Goal: Find specific page/section: Find specific page/section

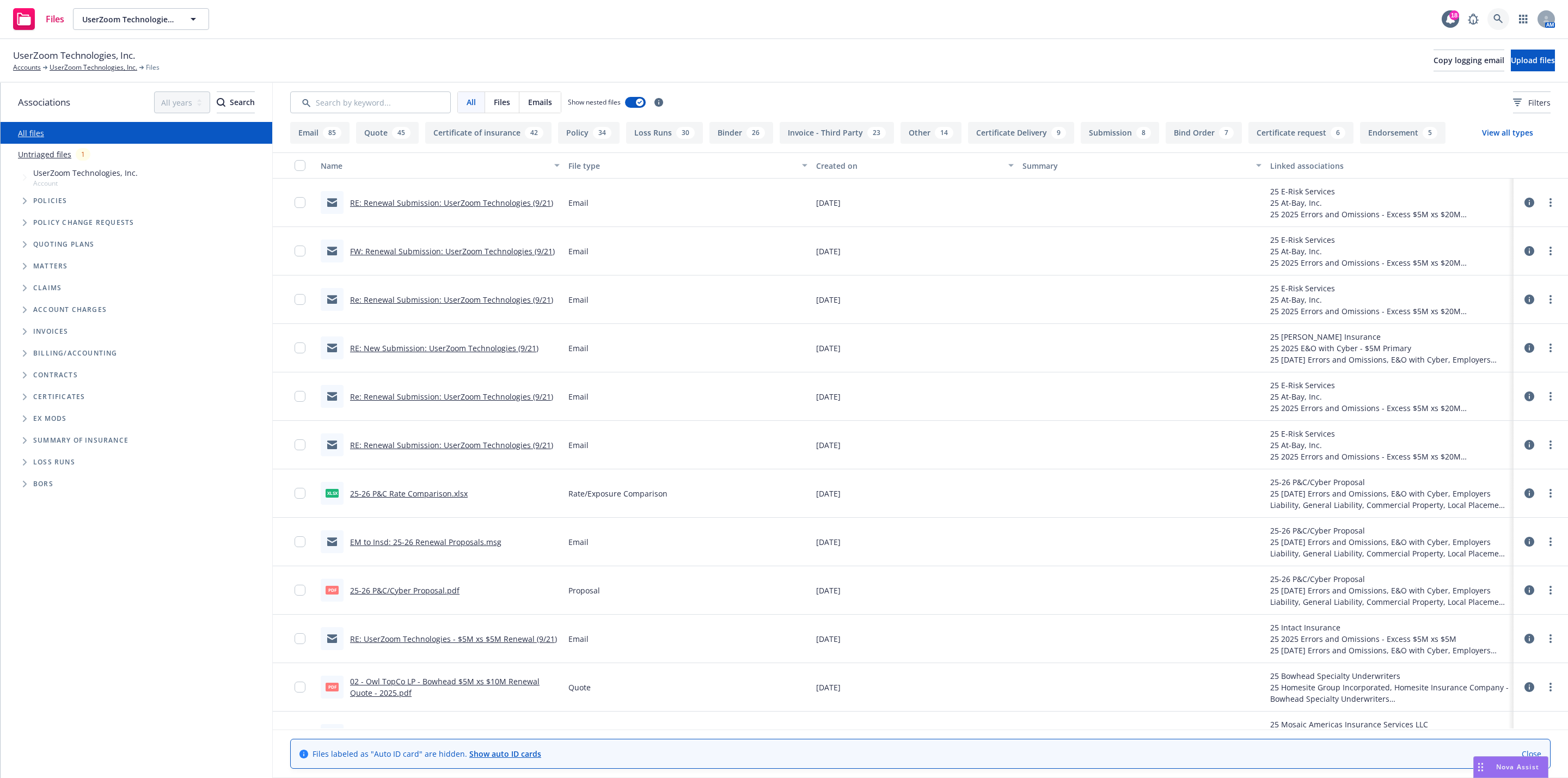
click at [1496, 17] on icon at bounding box center [1498, 19] width 10 height 10
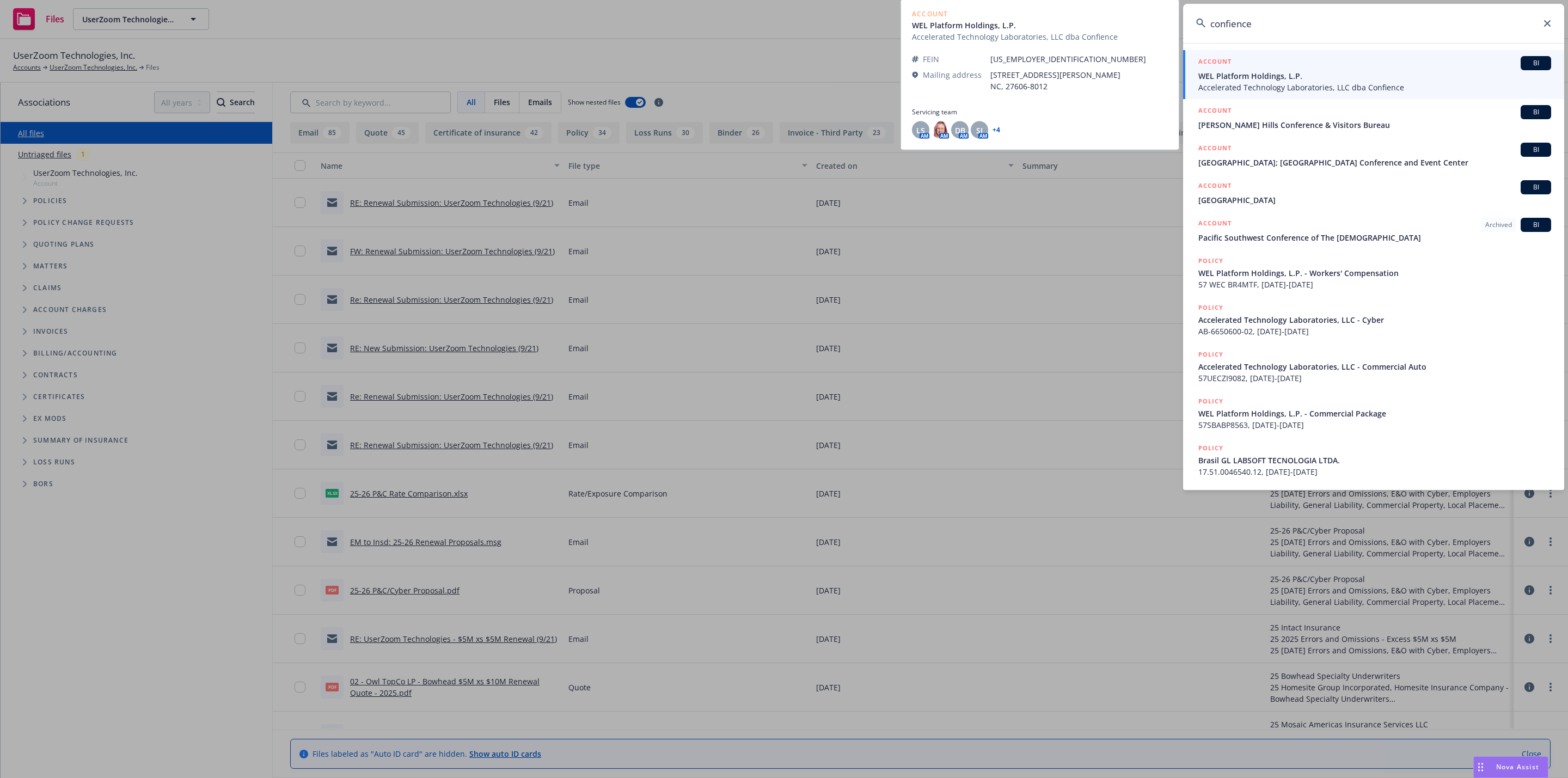
type input "confience"
click at [1371, 76] on span "WEL Platform Holdings, L.P." at bounding box center [1375, 76] width 353 height 11
